Goal: Task Accomplishment & Management: Complete application form

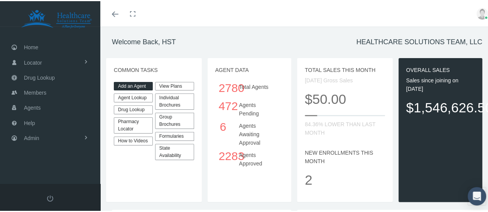
click at [131, 82] on link "Add an Agent" at bounding box center [133, 85] width 39 height 9
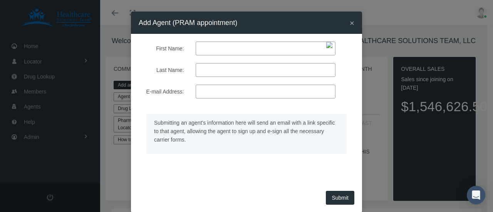
click at [247, 48] on input "First Name:" at bounding box center [266, 49] width 140 height 14
type input "[PERSON_NAME]"
type input "o donoghue"
paste input "[PERSON_NAME][EMAIL_ADDRESS][PERSON_NAME][DOMAIN_NAME]"
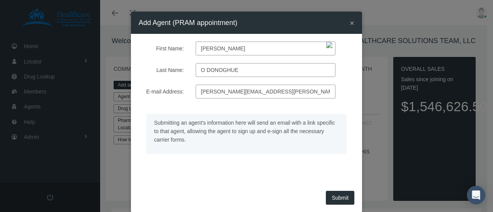
type input "[PERSON_NAME][EMAIL_ADDRESS][PERSON_NAME][DOMAIN_NAME]"
click at [333, 195] on button "Submit" at bounding box center [340, 198] width 29 height 14
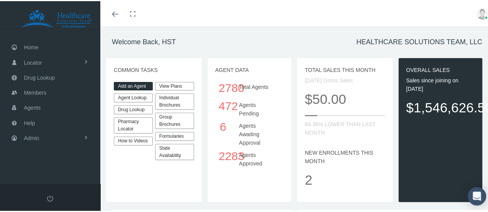
click at [131, 84] on link "Add an Agent" at bounding box center [133, 85] width 39 height 9
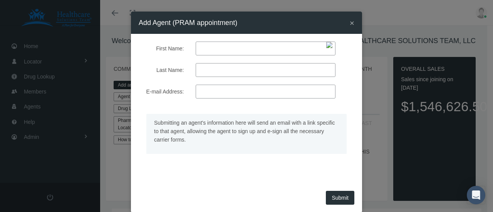
click at [245, 44] on input "First Name:" at bounding box center [266, 49] width 140 height 14
type input "[PERSON_NAME]"
paste input "[PERSON_NAME][EMAIL_ADDRESS][PERSON_NAME][DOMAIN_NAME]"
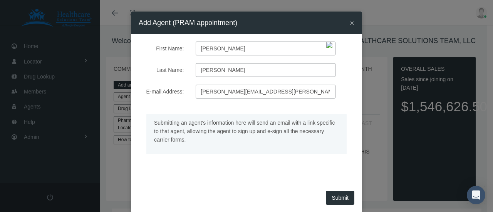
type input "[PERSON_NAME][EMAIL_ADDRESS][PERSON_NAME][DOMAIN_NAME]"
click at [224, 50] on input "[PERSON_NAME]" at bounding box center [266, 49] width 140 height 14
type input "[PERSON_NAME]"
click at [336, 196] on button "Submit" at bounding box center [340, 198] width 29 height 14
